Goal: Task Accomplishment & Management: Manage account settings

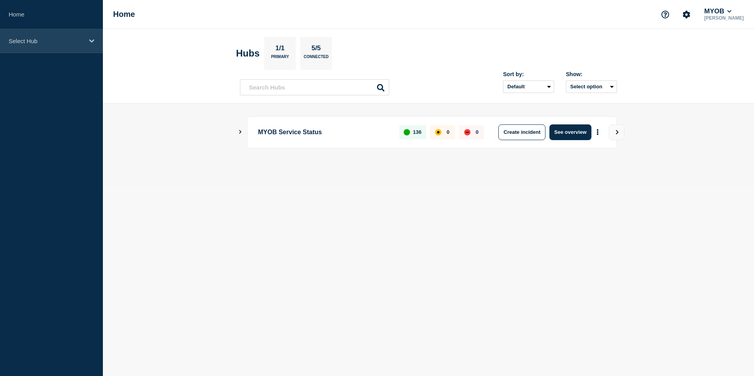
click at [64, 42] on p "Select Hub" at bounding box center [46, 41] width 75 height 7
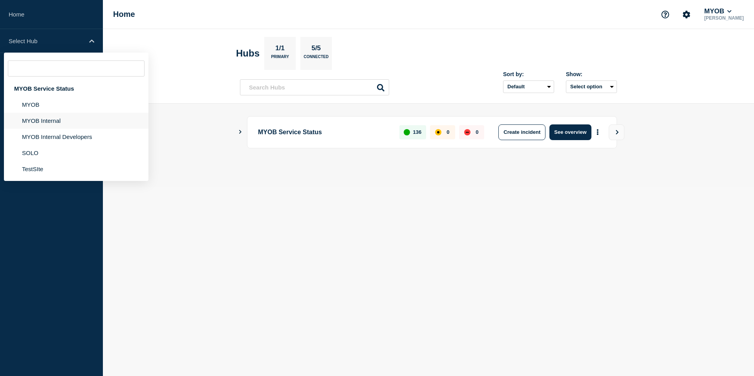
click at [57, 120] on li "MYOB Internal" at bounding box center [76, 121] width 144 height 16
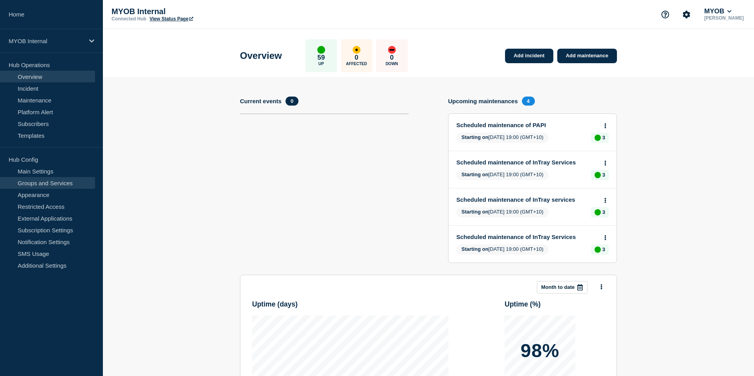
click at [59, 179] on link "Groups and Services" at bounding box center [47, 183] width 95 height 12
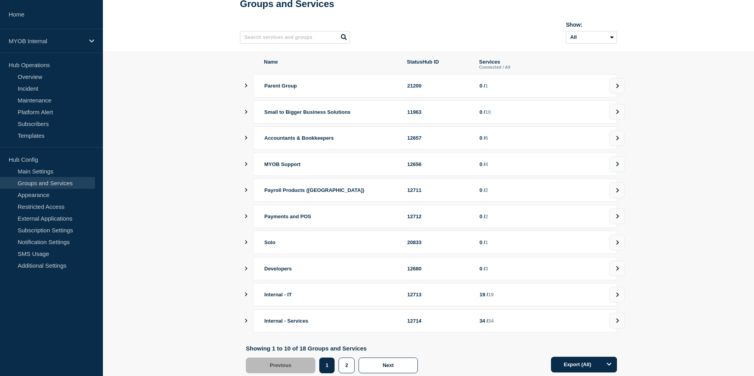
scroll to position [30, 0]
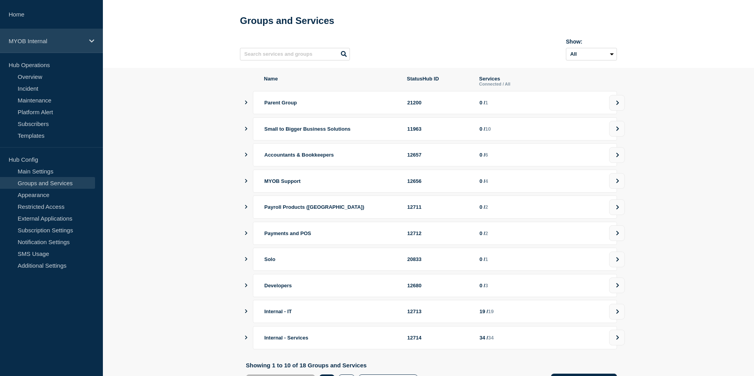
click at [71, 41] on p "MYOB Internal" at bounding box center [46, 41] width 75 height 7
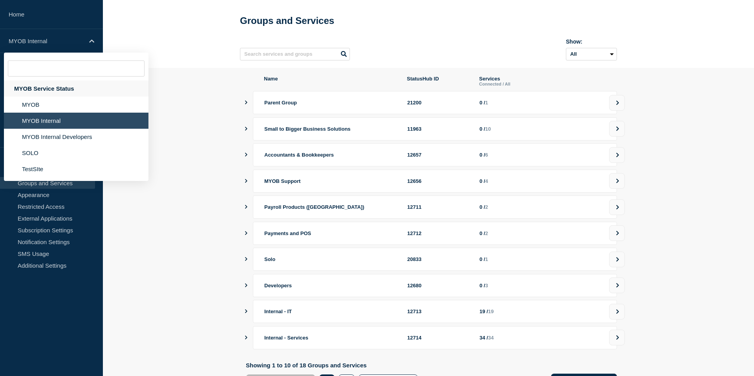
click at [55, 87] on div "MYOB Service Status" at bounding box center [76, 88] width 144 height 16
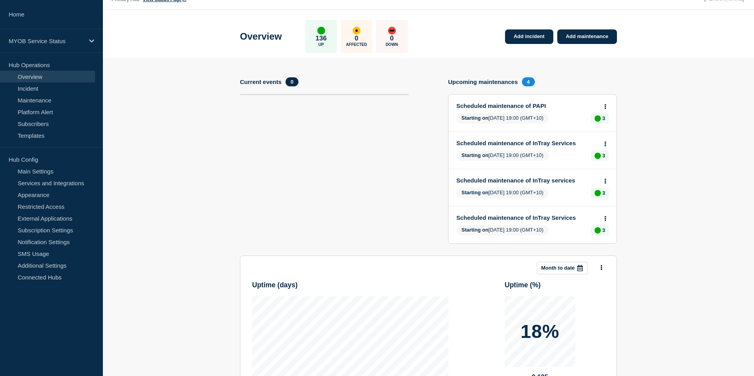
scroll to position [20, 0]
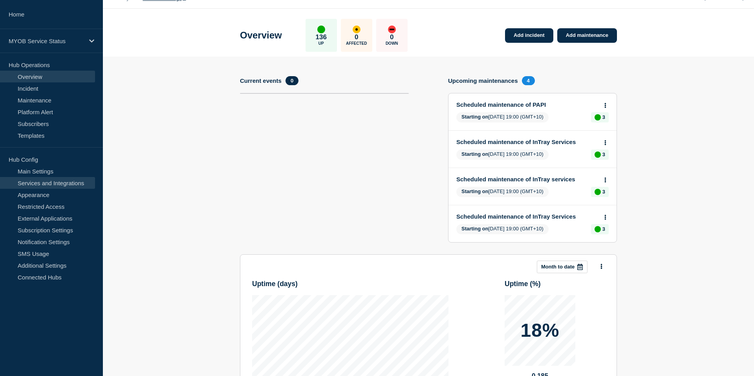
click at [61, 182] on link "Services and Integrations" at bounding box center [47, 183] width 95 height 12
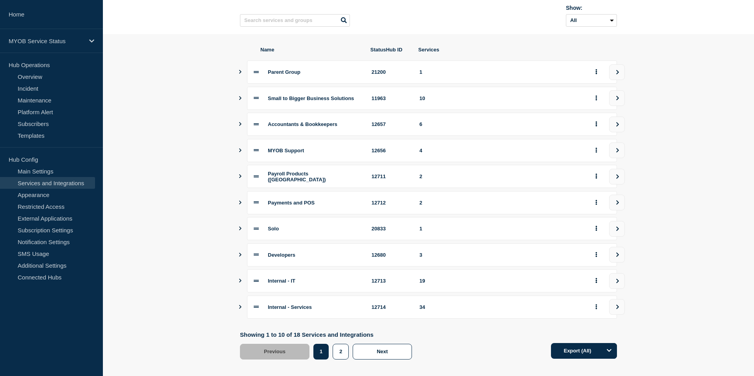
scroll to position [82, 0]
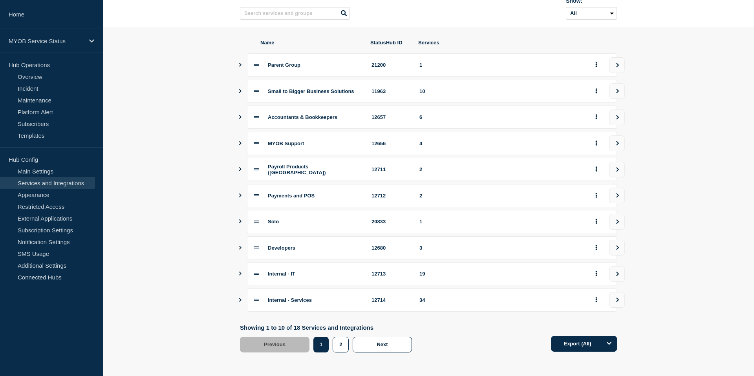
click at [240, 298] on icon "Show services" at bounding box center [240, 300] width 5 height 4
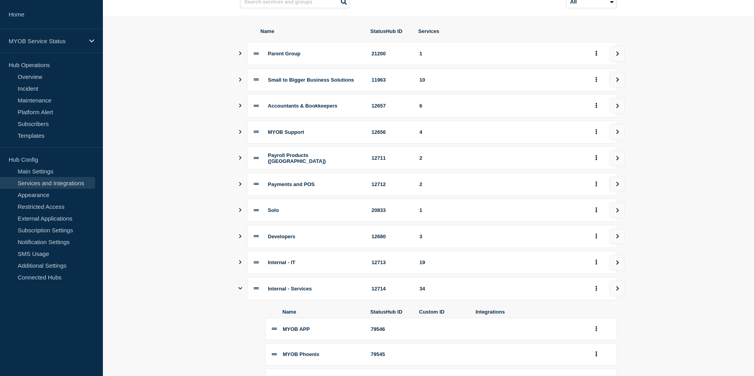
click at [240, 291] on icon "Show services" at bounding box center [240, 288] width 4 height 5
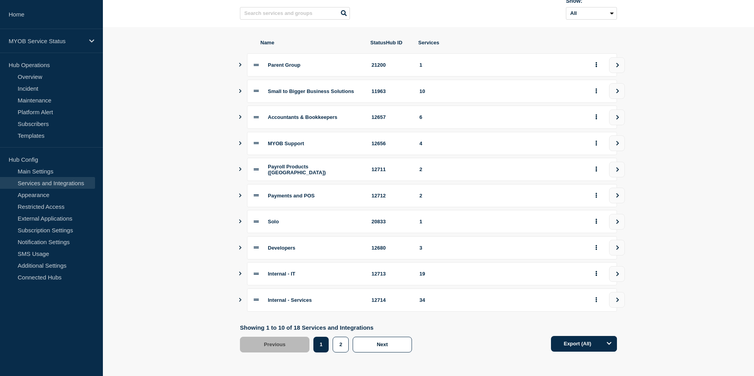
click at [241, 89] on icon "Show services" at bounding box center [240, 91] width 5 height 4
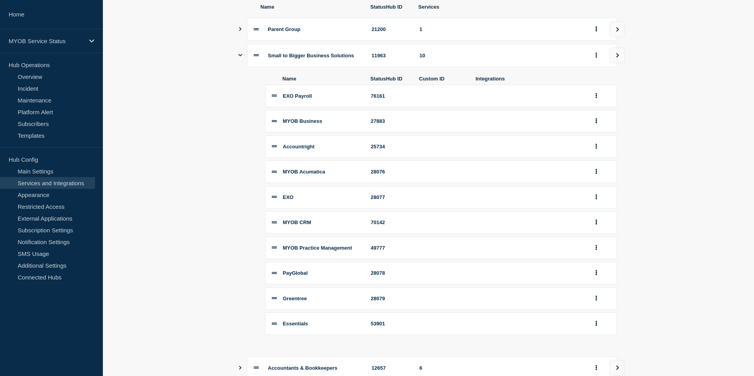
scroll to position [106, 0]
click at [239, 57] on icon "Show services" at bounding box center [240, 56] width 4 height 2
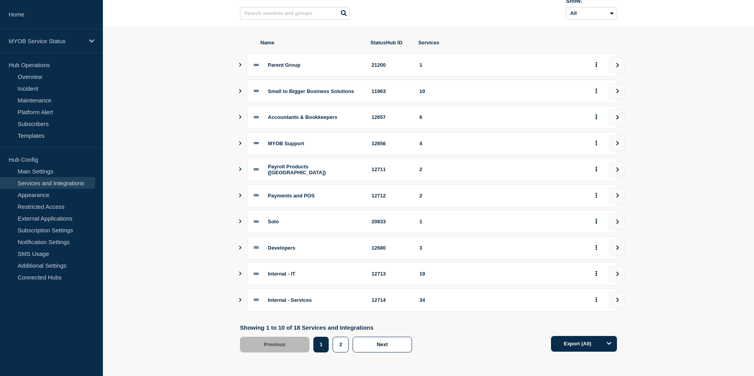
scroll to position [82, 0]
click at [240, 219] on icon "Show services" at bounding box center [240, 221] width 5 height 4
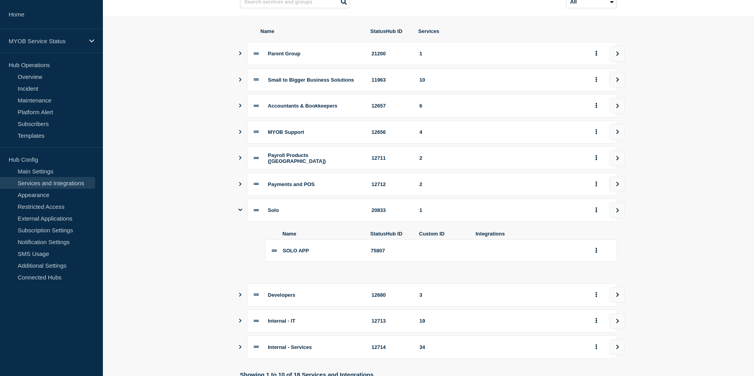
click at [240, 212] on icon "Show services" at bounding box center [240, 209] width 4 height 5
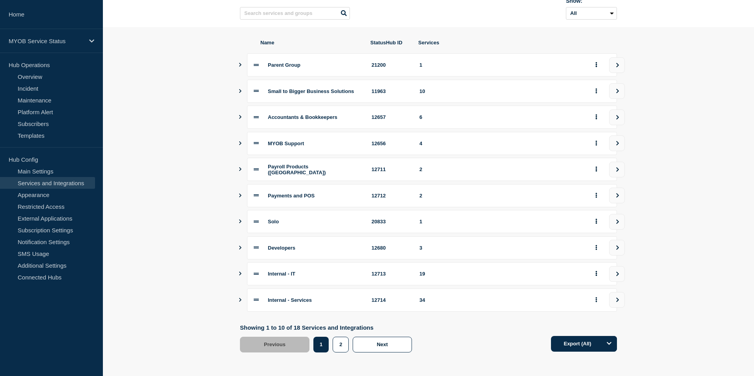
click at [241, 296] on button "Show services" at bounding box center [240, 300] width 4 height 23
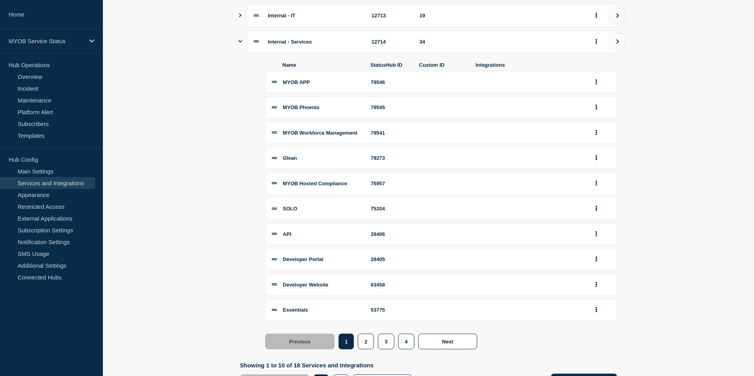
scroll to position [330, 0]
click at [596, 84] on icon "group actions" at bounding box center [597, 81] width 2 height 5
click at [594, 103] on button "Edit" at bounding box center [600, 97] width 39 height 12
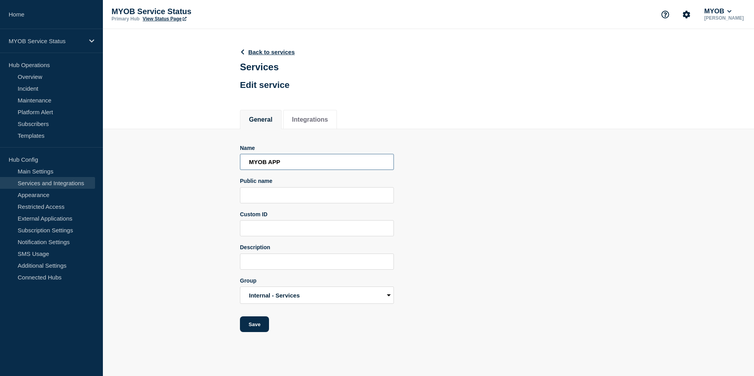
drag, startPoint x: 294, startPoint y: 168, endPoint x: 247, endPoint y: 168, distance: 47.1
click at [247, 168] on input "MYOB APP" at bounding box center [317, 162] width 154 height 16
paste input "ssist"
type input "MYOB Assist"
click at [254, 332] on button "Save" at bounding box center [254, 324] width 29 height 16
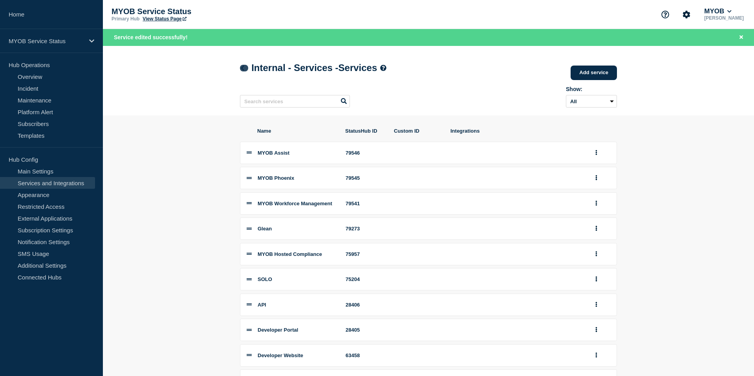
click at [242, 69] on icon at bounding box center [242, 68] width 3 height 5
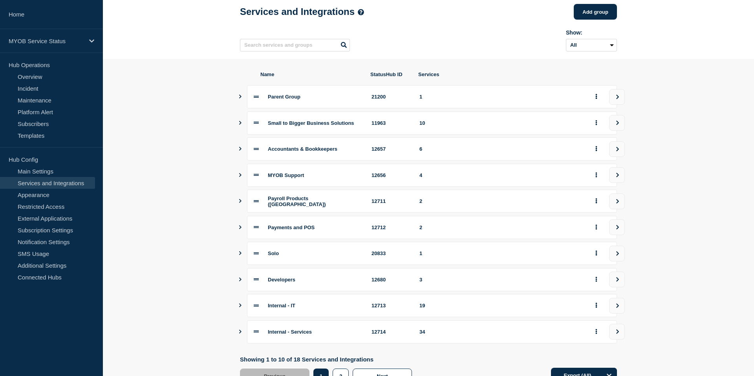
scroll to position [40, 0]
click at [242, 124] on icon "Show services" at bounding box center [240, 122] width 5 height 4
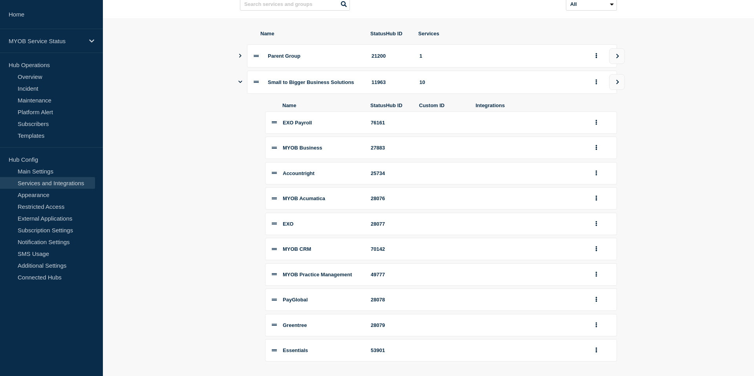
scroll to position [80, 0]
click at [240, 85] on icon "Show services" at bounding box center [240, 82] width 4 height 5
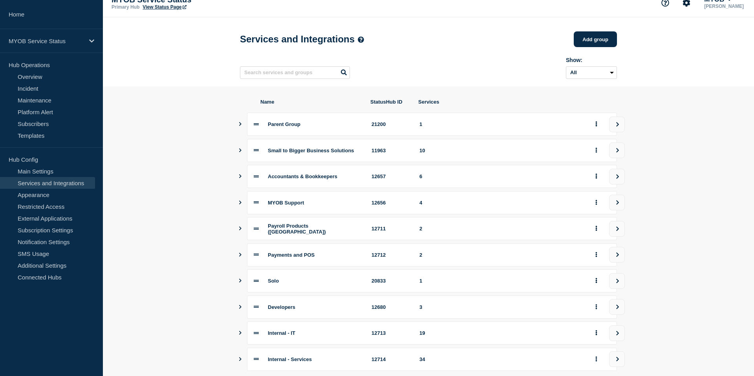
scroll to position [9, 0]
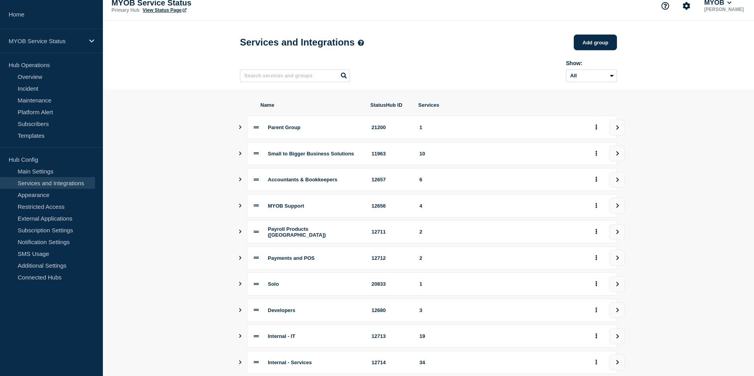
click at [241, 155] on icon "Show services" at bounding box center [240, 154] width 5 height 4
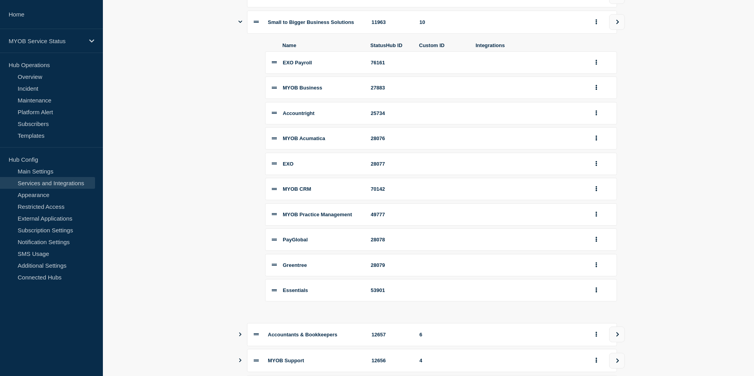
scroll to position [150, 0]
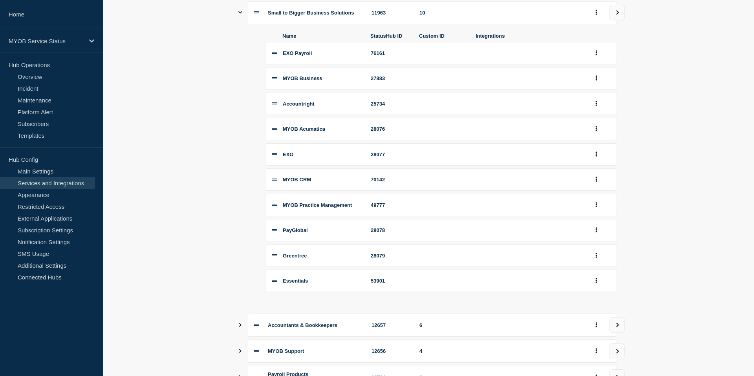
click at [239, 15] on icon "Show services" at bounding box center [240, 12] width 4 height 5
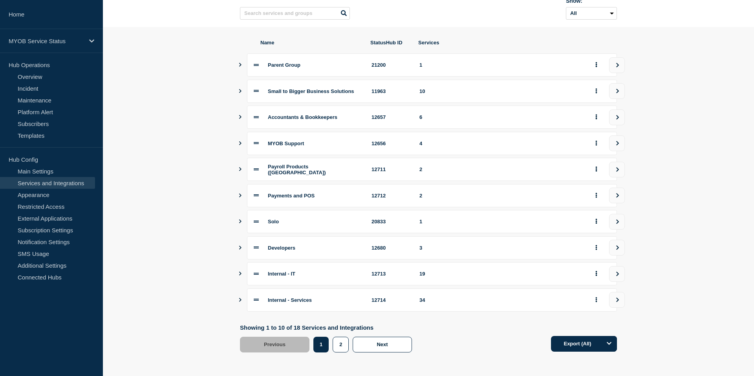
scroll to position [82, 0]
click at [242, 115] on icon "Show services" at bounding box center [240, 117] width 5 height 4
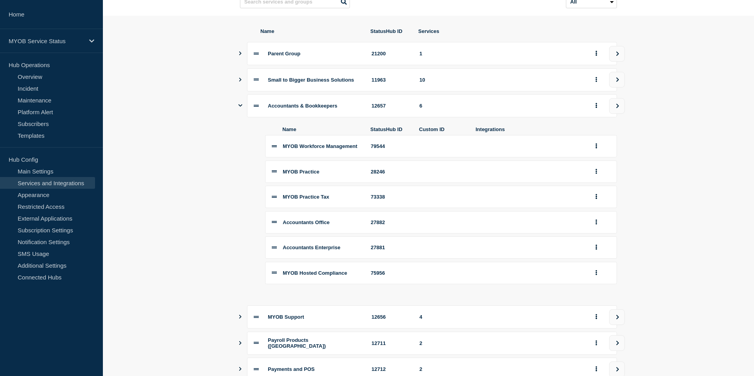
click at [242, 108] on icon "Show services" at bounding box center [240, 105] width 4 height 5
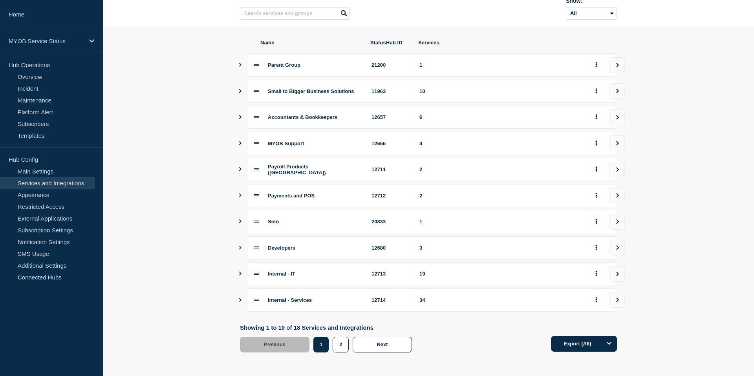
scroll to position [77, 0]
click at [240, 87] on button "Show services" at bounding box center [240, 91] width 4 height 23
click at [240, 88] on icon "Show services" at bounding box center [240, 90] width 4 height 5
click at [240, 89] on icon "Show services" at bounding box center [240, 91] width 5 height 4
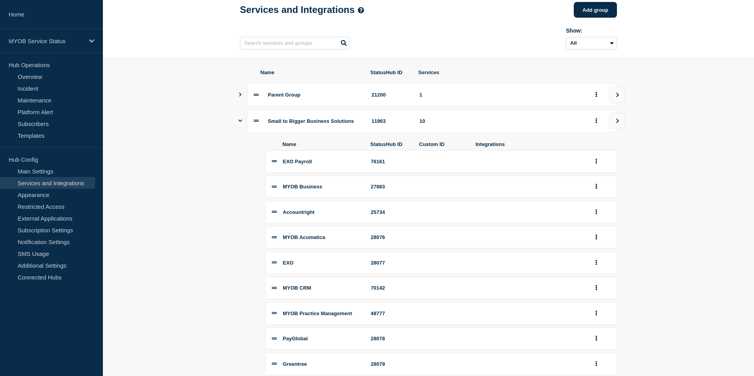
scroll to position [0, 0]
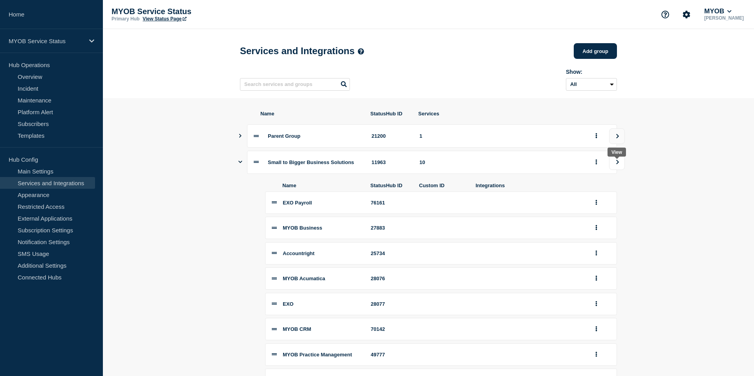
click at [618, 170] on button "view group" at bounding box center [617, 162] width 16 height 16
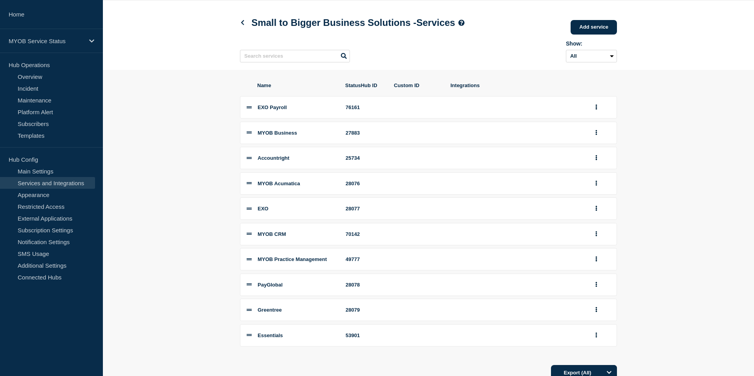
scroll to position [27, 0]
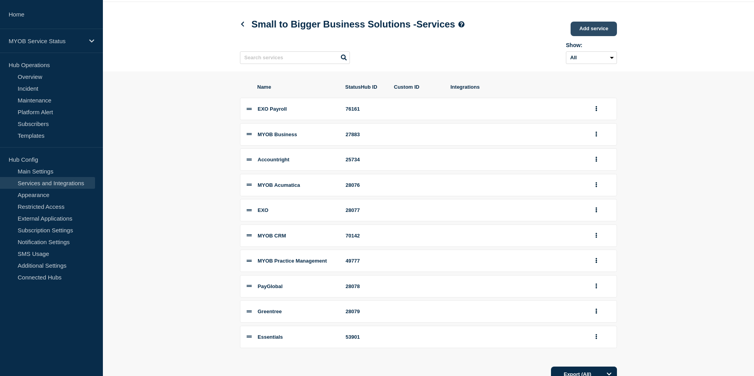
click at [587, 34] on link "Add service" at bounding box center [593, 29] width 46 height 15
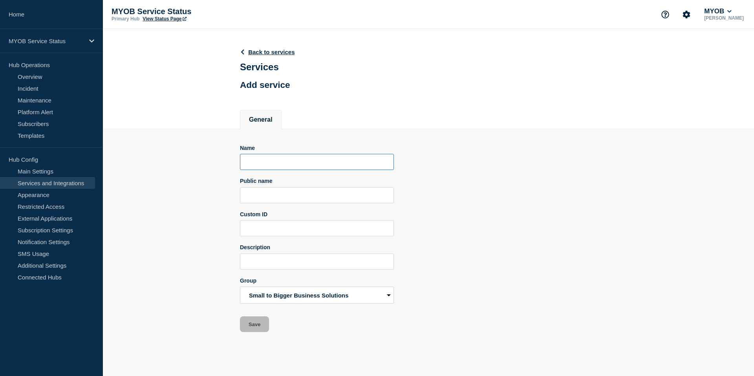
click at [289, 170] on input "Name" at bounding box center [317, 162] width 154 height 16
paste input "MYOB Assist"
click at [249, 170] on input "MYOB Assist" at bounding box center [317, 162] width 154 height 16
type input "MYOB Assist"
click at [256, 332] on button "Save" at bounding box center [254, 324] width 29 height 16
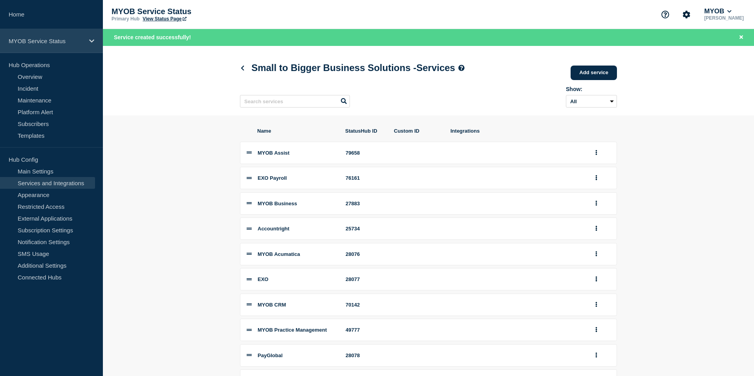
click at [72, 44] on p "MYOB Service Status" at bounding box center [46, 41] width 75 height 7
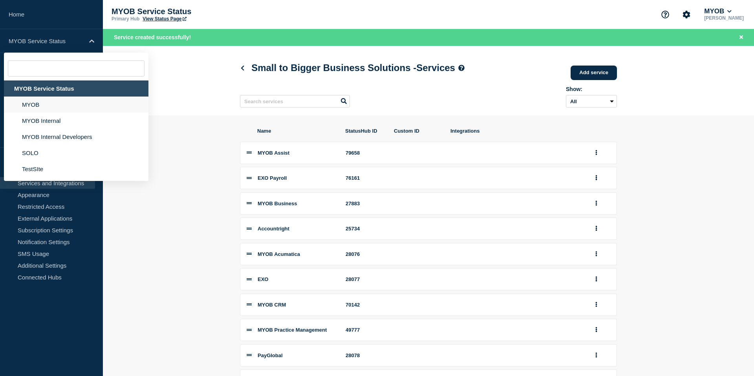
click at [40, 111] on li "MYOB" at bounding box center [76, 105] width 144 height 16
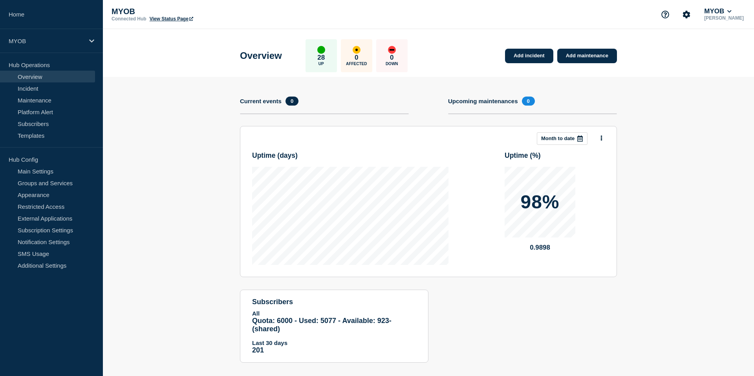
scroll to position [20, 0]
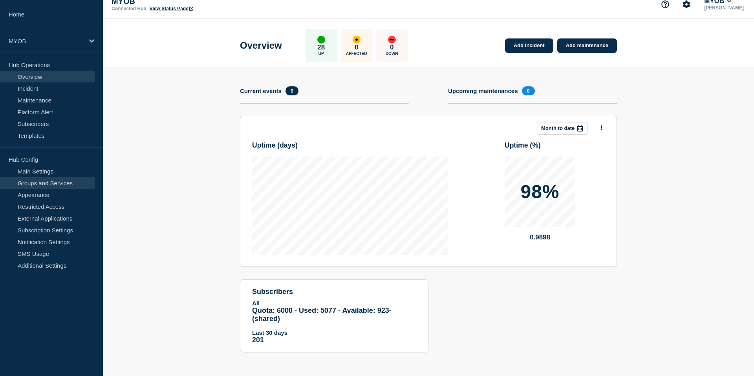
click at [67, 182] on link "Groups and Services" at bounding box center [47, 183] width 95 height 12
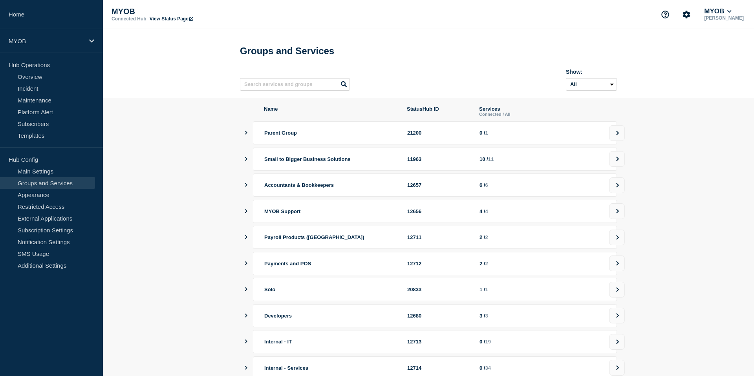
click at [247, 161] on icon "showServices" at bounding box center [245, 159] width 5 height 4
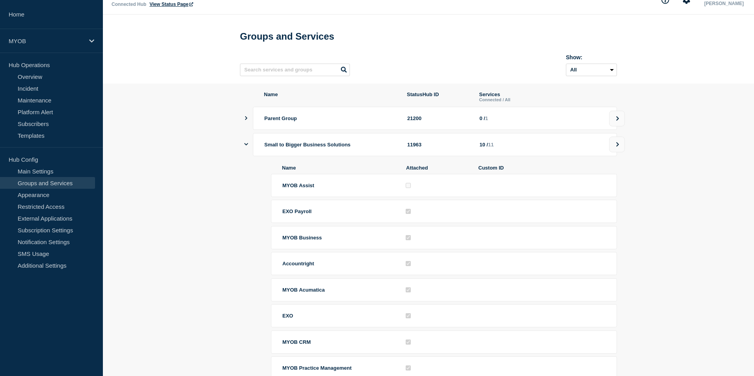
scroll to position [18, 0]
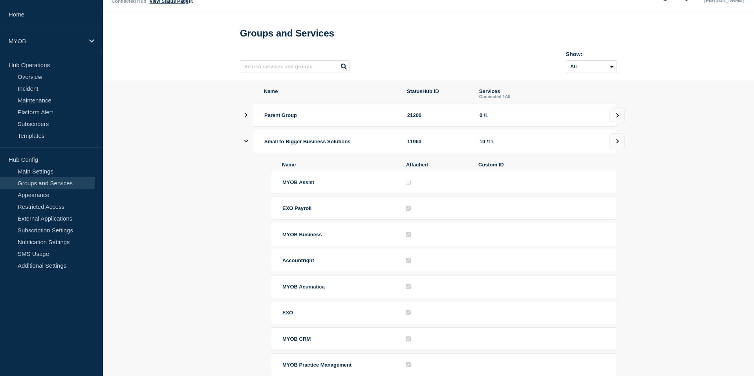
click at [246, 144] on icon "showServices" at bounding box center [246, 141] width 4 height 5
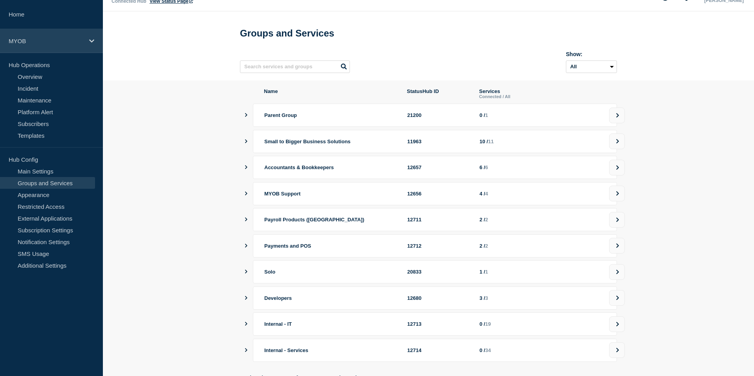
click at [86, 44] on div "MYOB" at bounding box center [51, 41] width 103 height 24
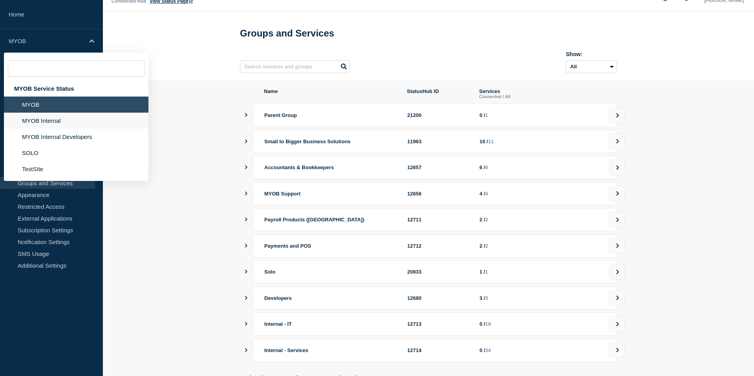
click at [43, 125] on li "MYOB Internal" at bounding box center [76, 121] width 144 height 16
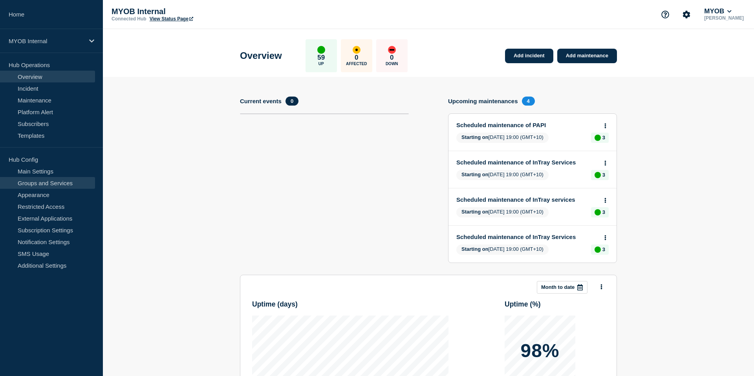
click at [72, 181] on link "Groups and Services" at bounding box center [47, 183] width 95 height 12
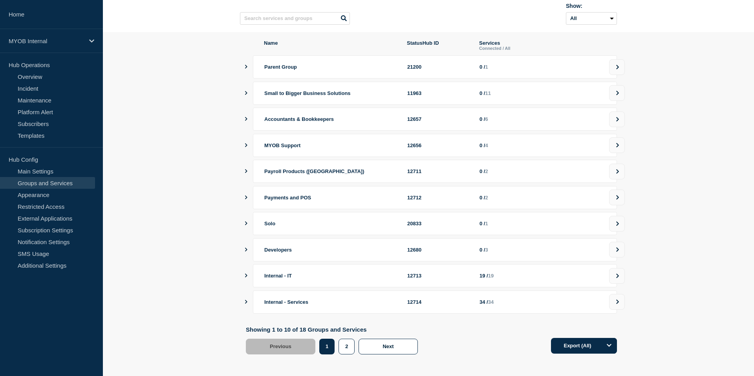
scroll to position [75, 0]
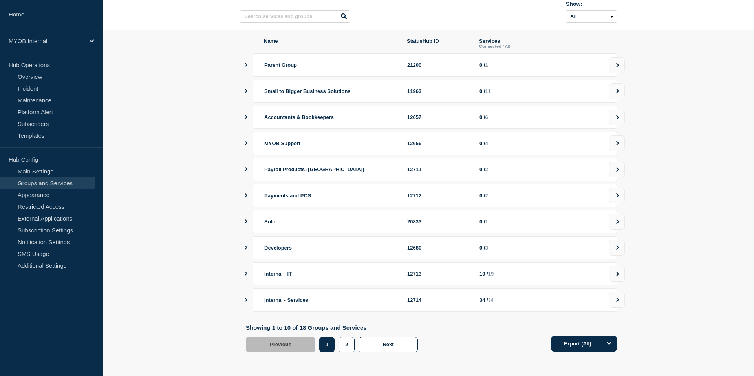
click at [246, 299] on icon "showServices" at bounding box center [246, 300] width 2 height 4
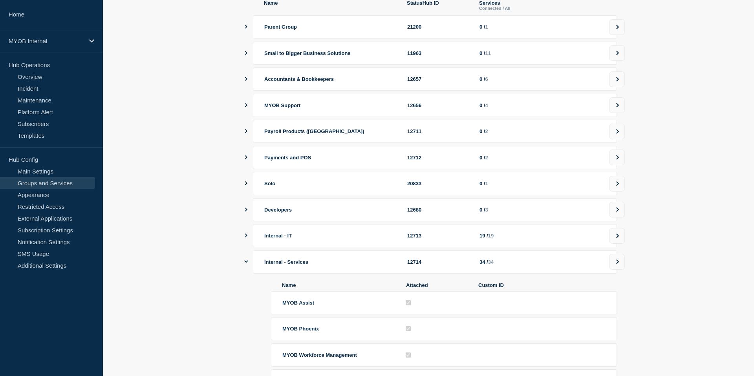
scroll to position [0, 0]
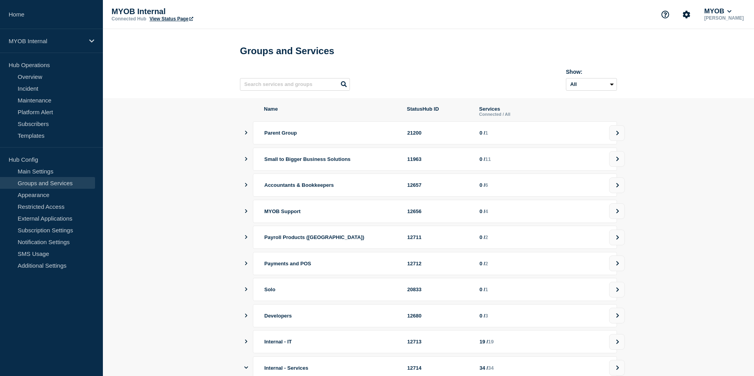
click at [177, 21] on link "View Status Page" at bounding box center [172, 18] width 44 height 5
click at [60, 50] on div "MYOB Internal" at bounding box center [51, 41] width 103 height 24
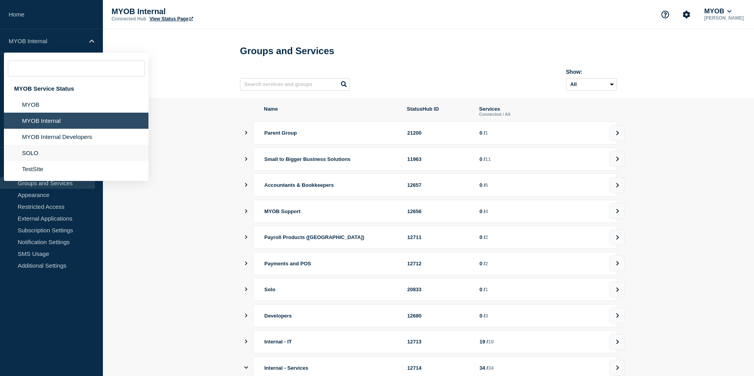
click at [38, 161] on li "SOLO" at bounding box center [76, 153] width 144 height 16
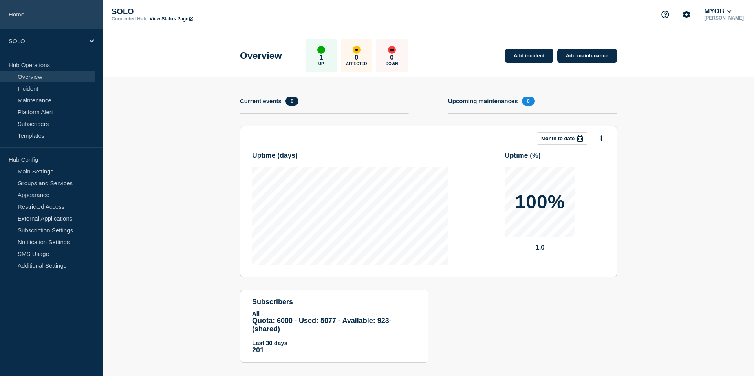
click at [33, 24] on link "Home" at bounding box center [51, 14] width 103 height 29
